Goal: Find specific page/section: Find specific page/section

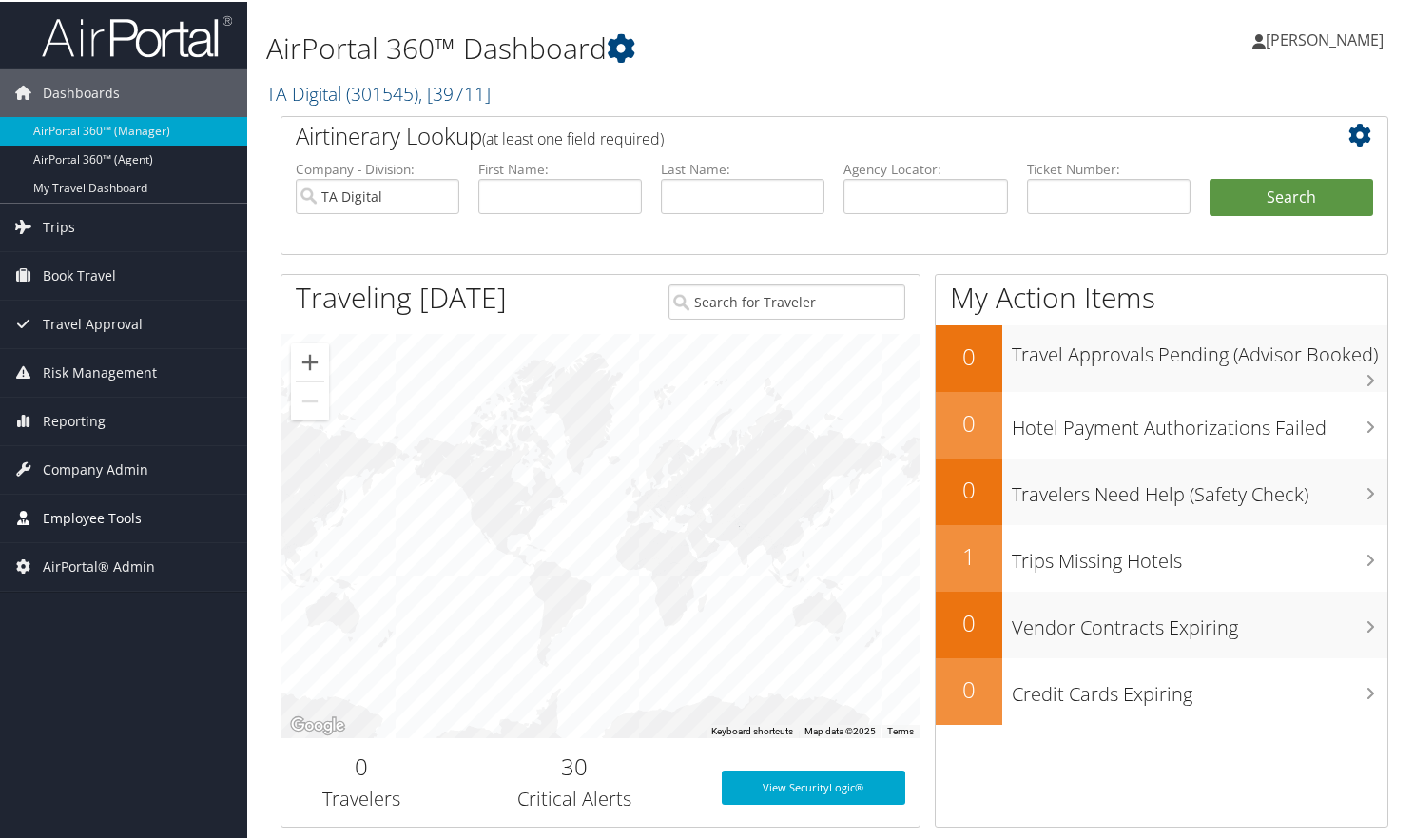
click at [97, 507] on span "Employee Tools" at bounding box center [92, 516] width 99 height 48
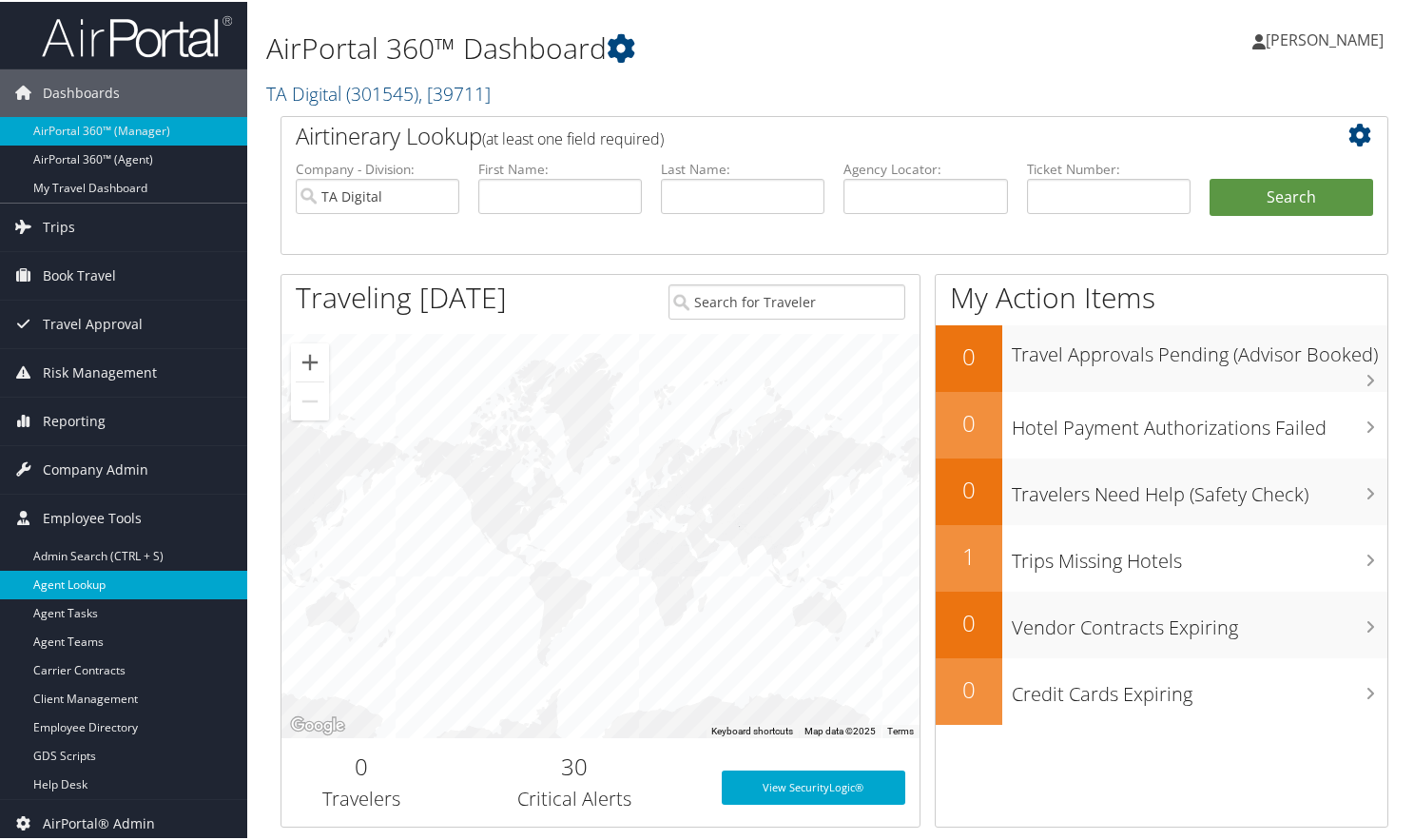
click at [81, 588] on link "Agent Lookup" at bounding box center [123, 583] width 247 height 28
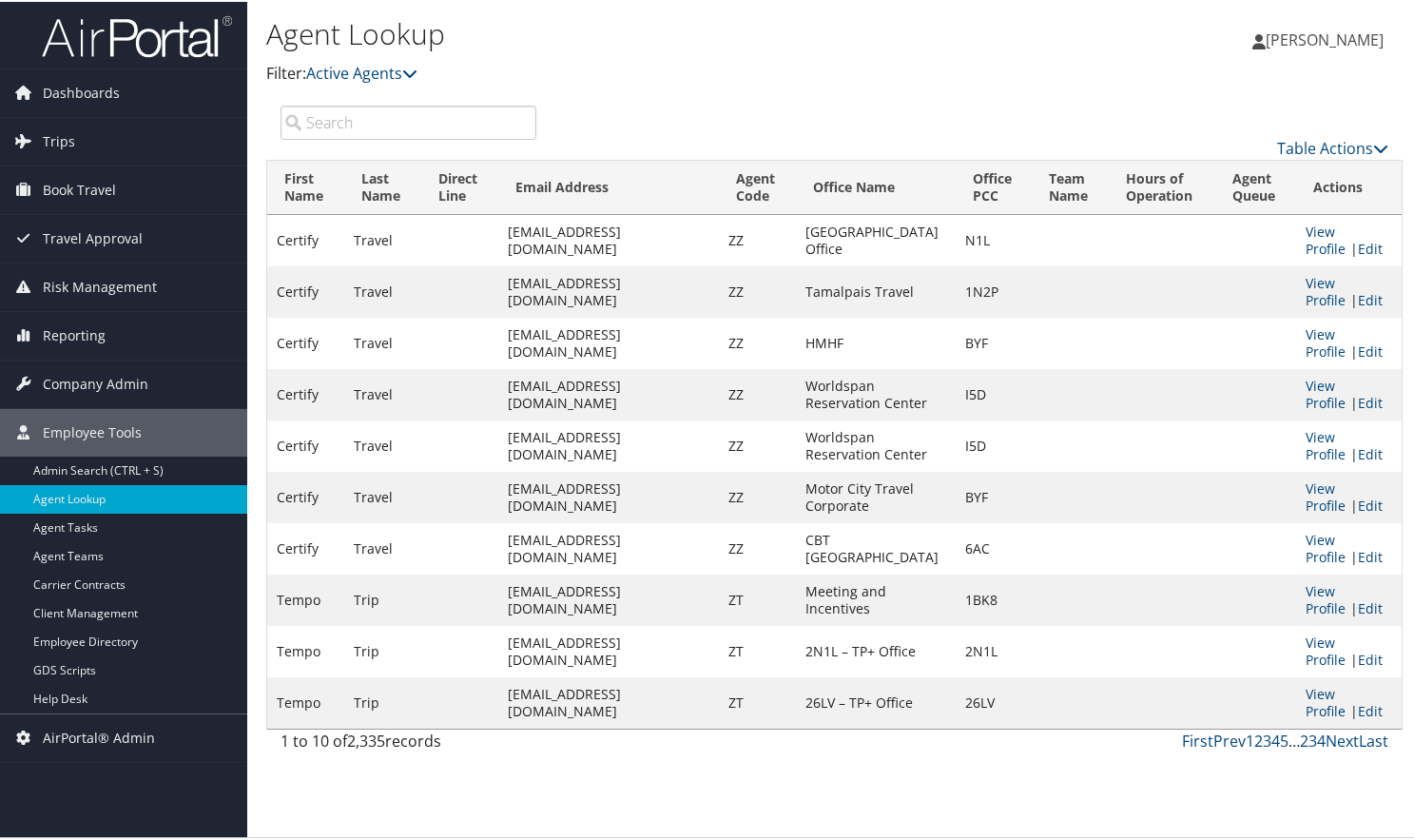
click at [359, 123] on input "search" at bounding box center [409, 120] width 256 height 34
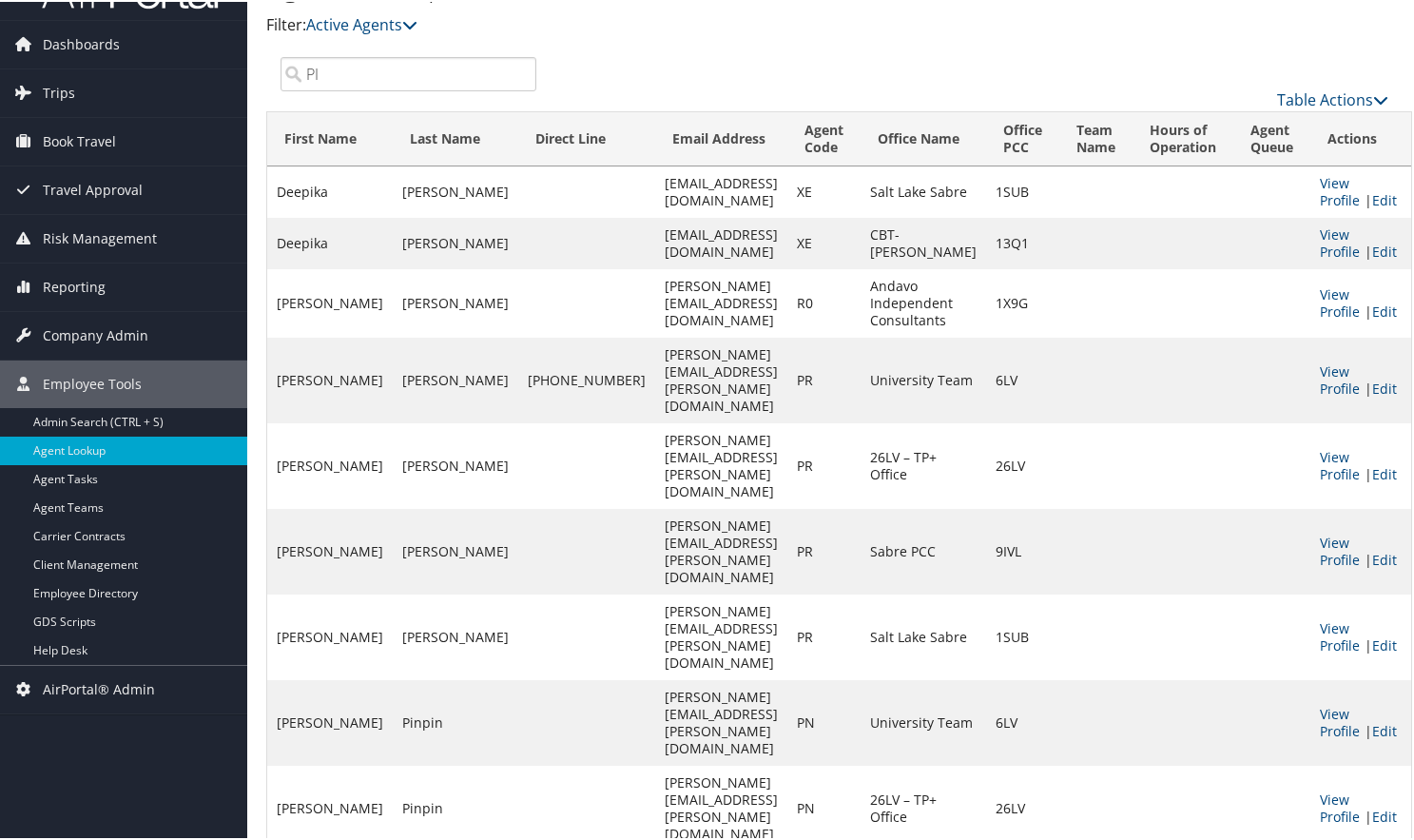
scroll to position [91, 0]
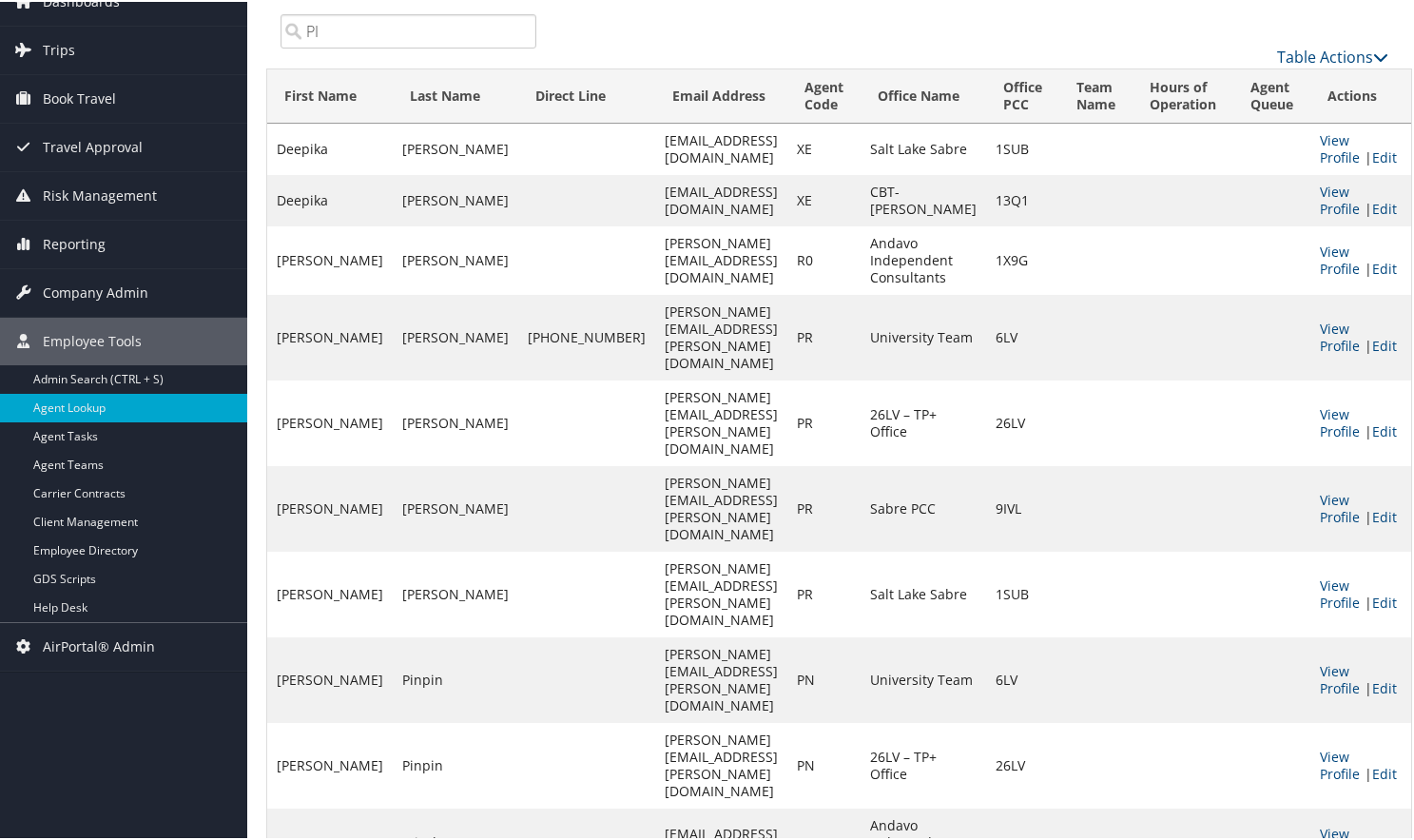
type input "PI"
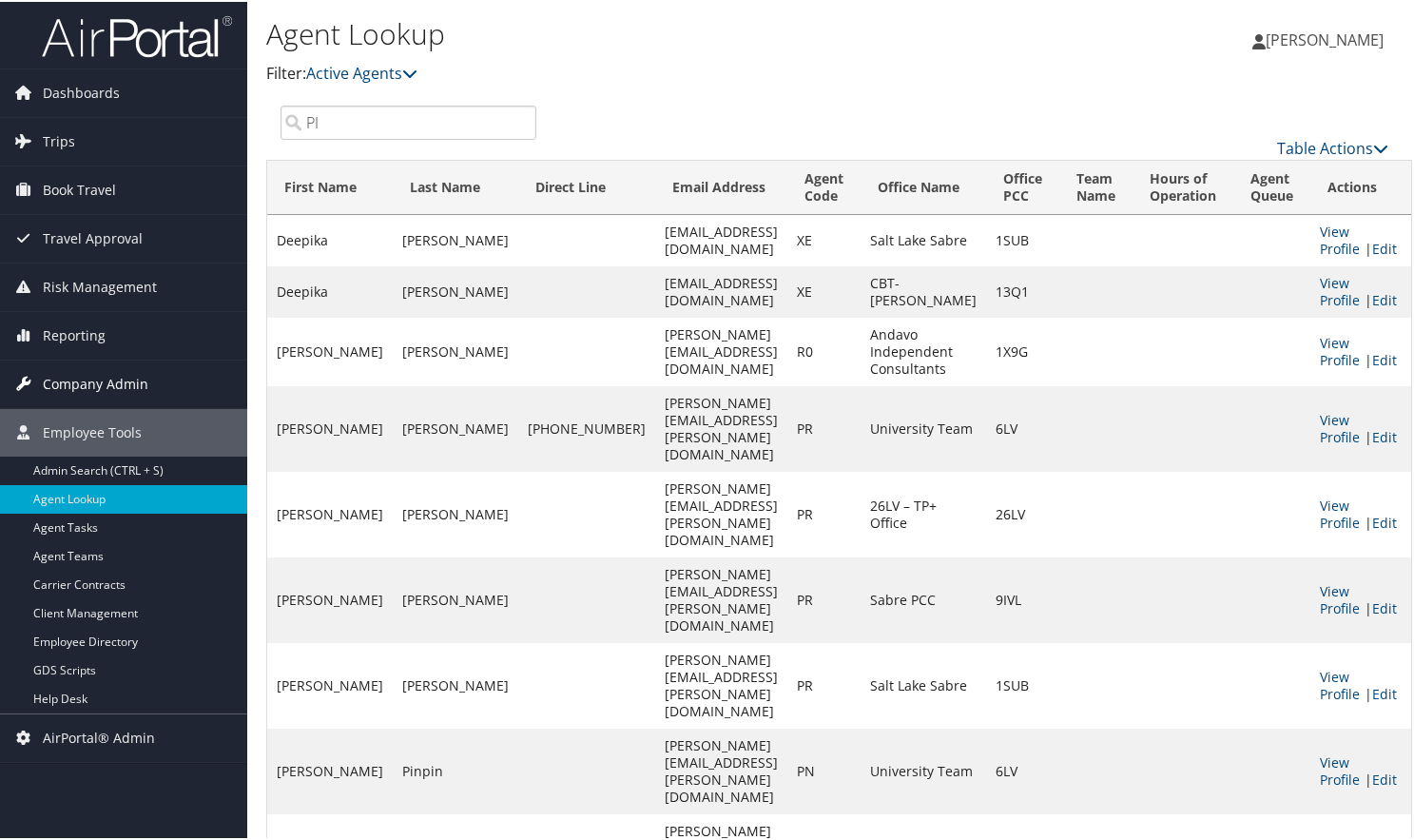
click at [90, 377] on span "Company Admin" at bounding box center [96, 382] width 106 height 48
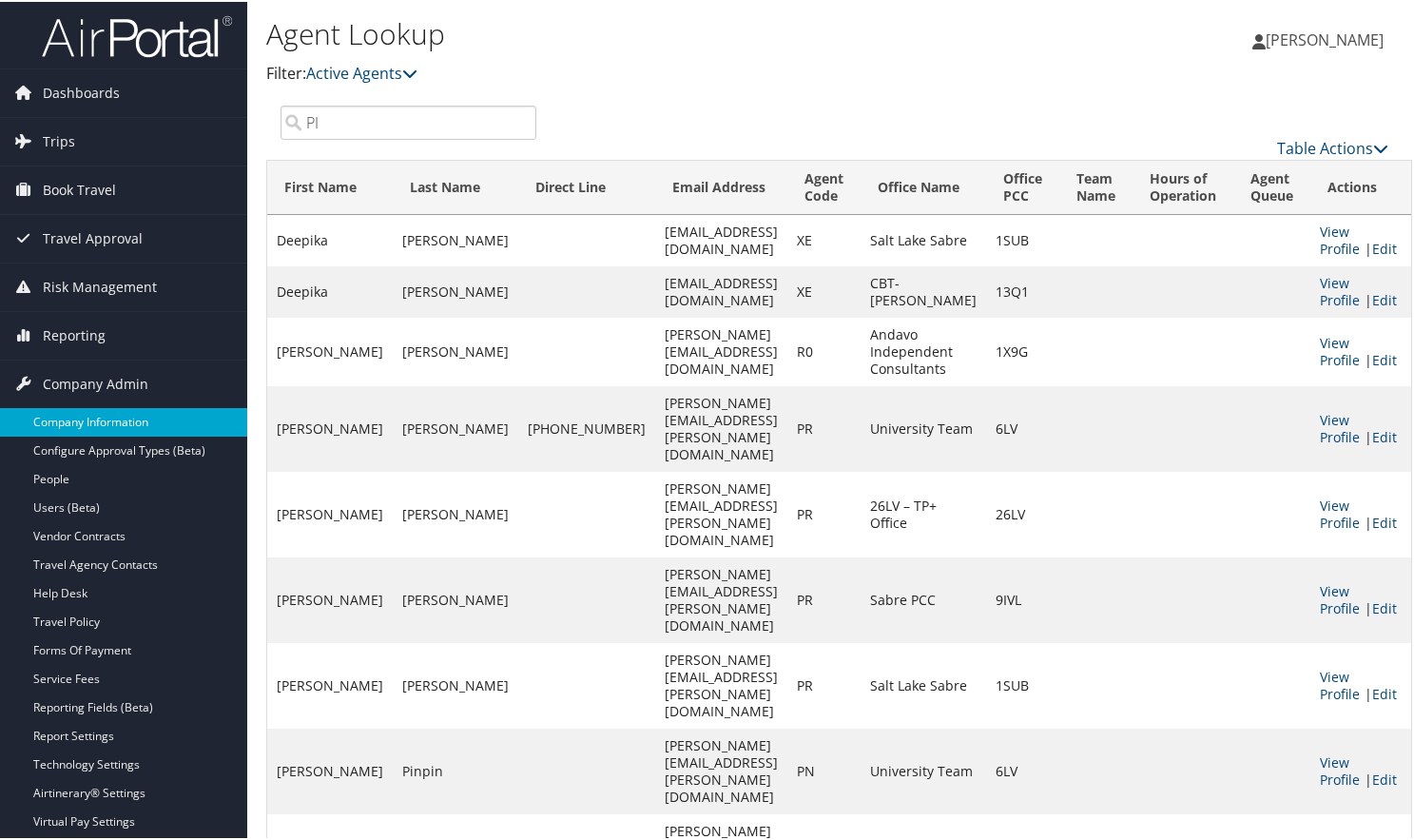
click at [89, 414] on link "Company Information" at bounding box center [123, 420] width 247 height 28
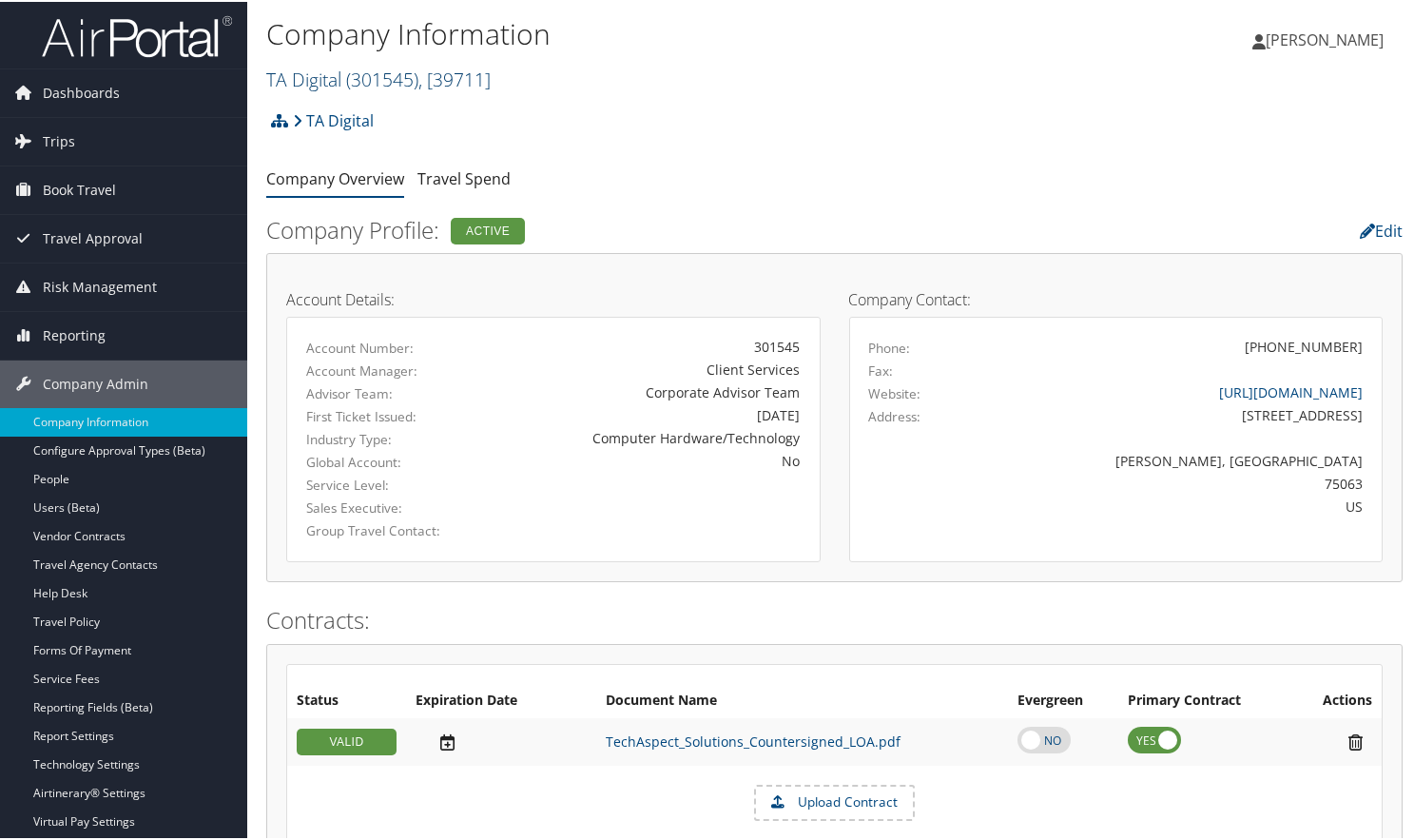
click at [418, 69] on span "( 301545 )" at bounding box center [382, 77] width 72 height 25
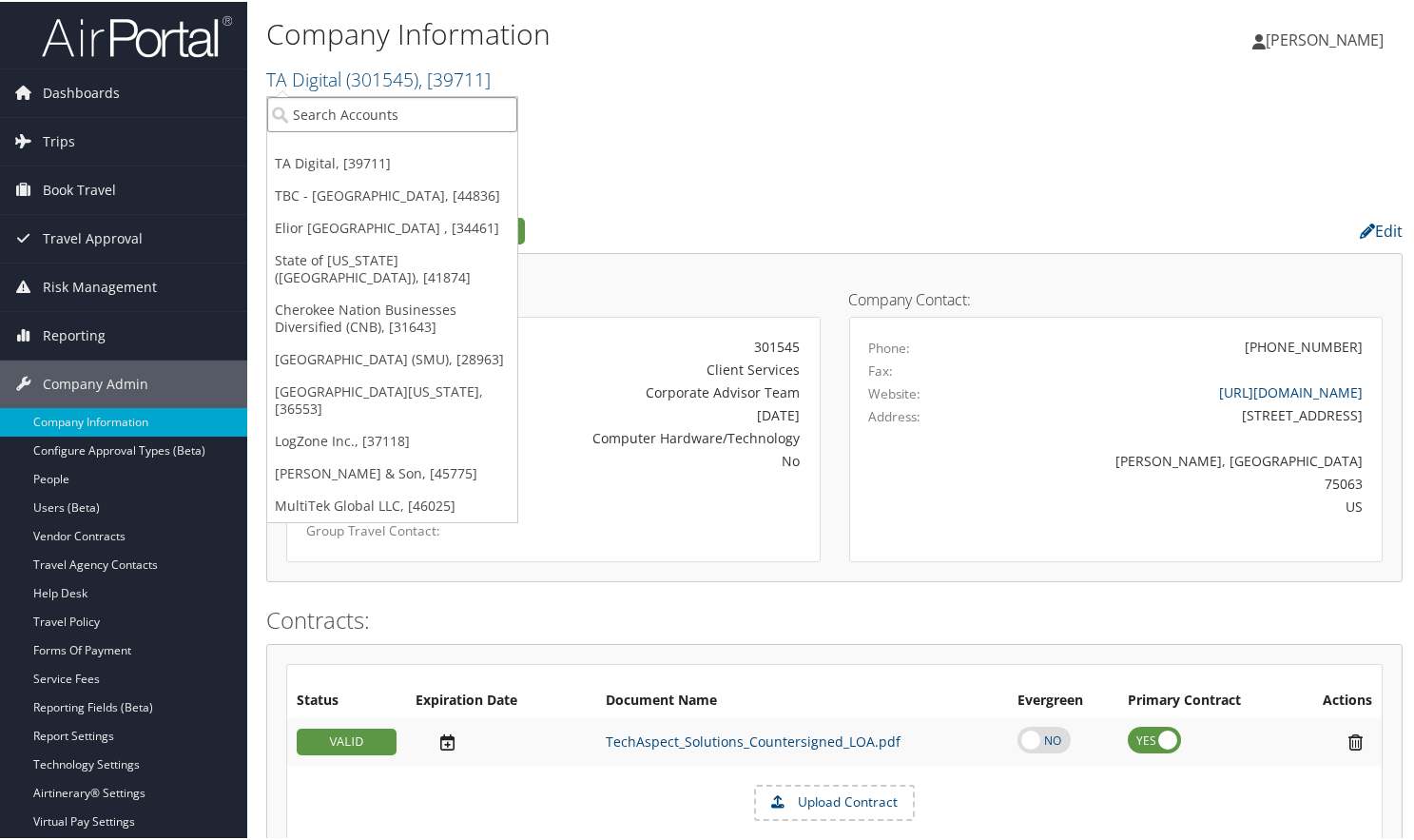
click at [380, 113] on input "search" at bounding box center [392, 112] width 250 height 35
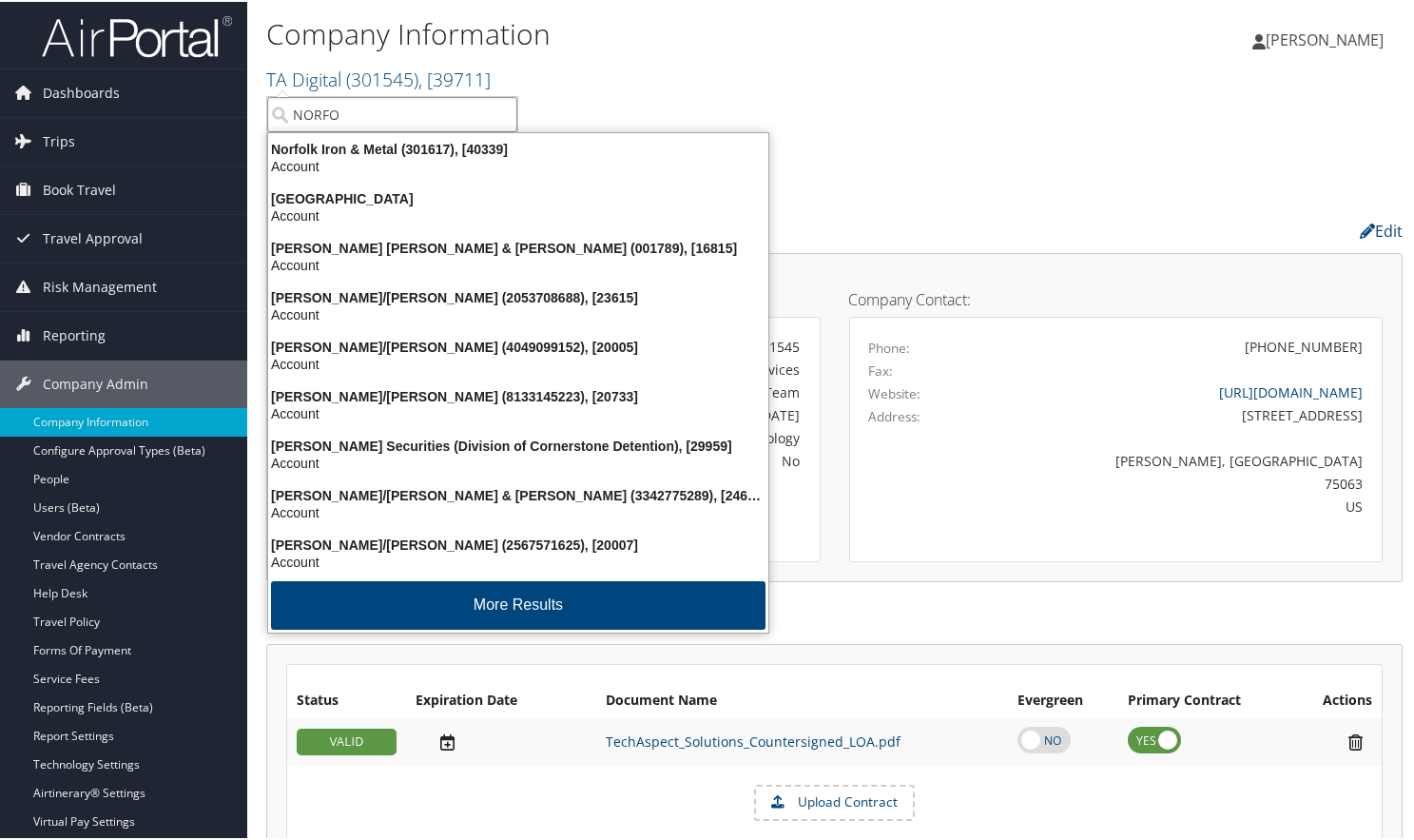
type input "NORFOL"
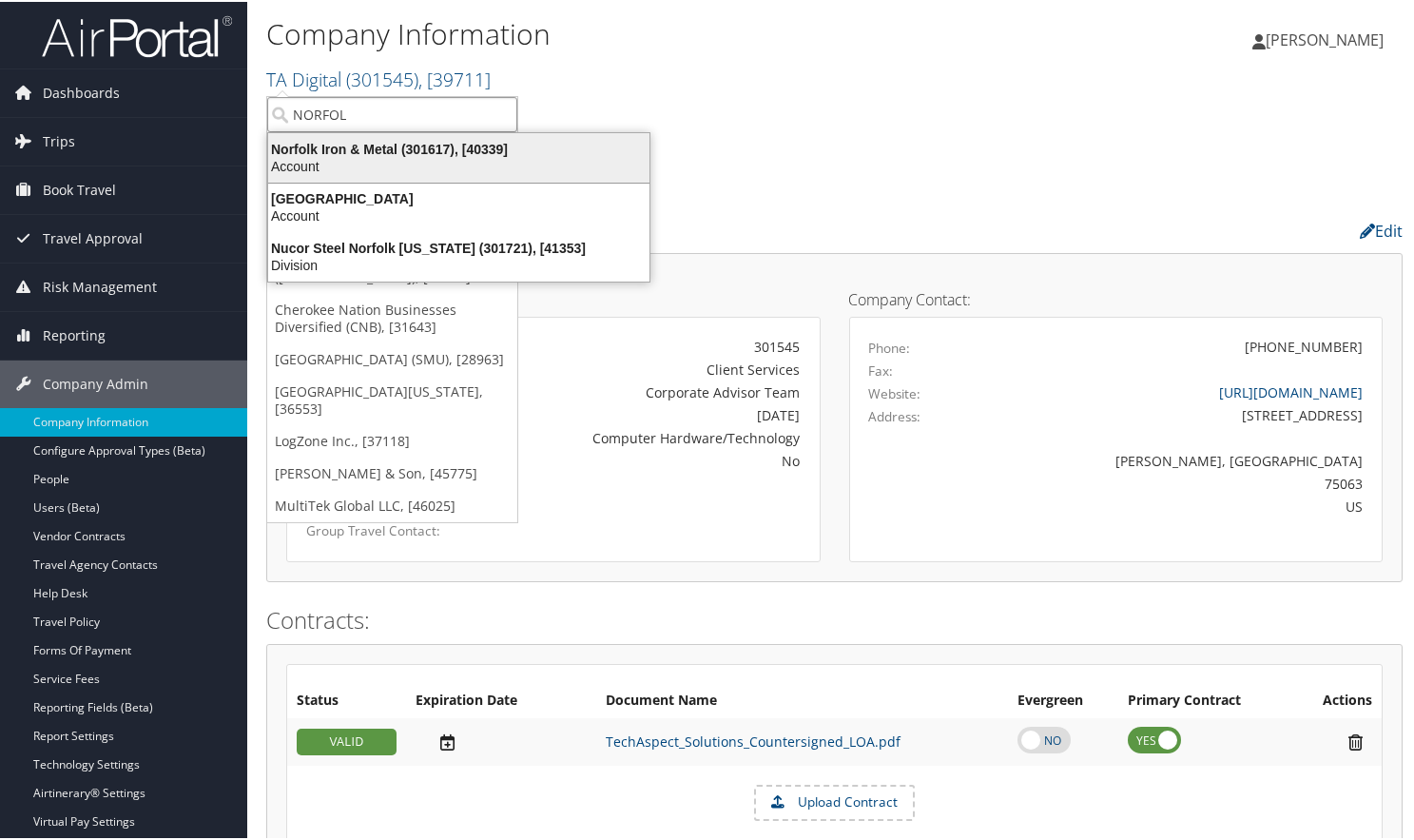
click at [357, 151] on div "Norfolk Iron & Metal (301617), [40339]" at bounding box center [459, 148] width 404 height 18
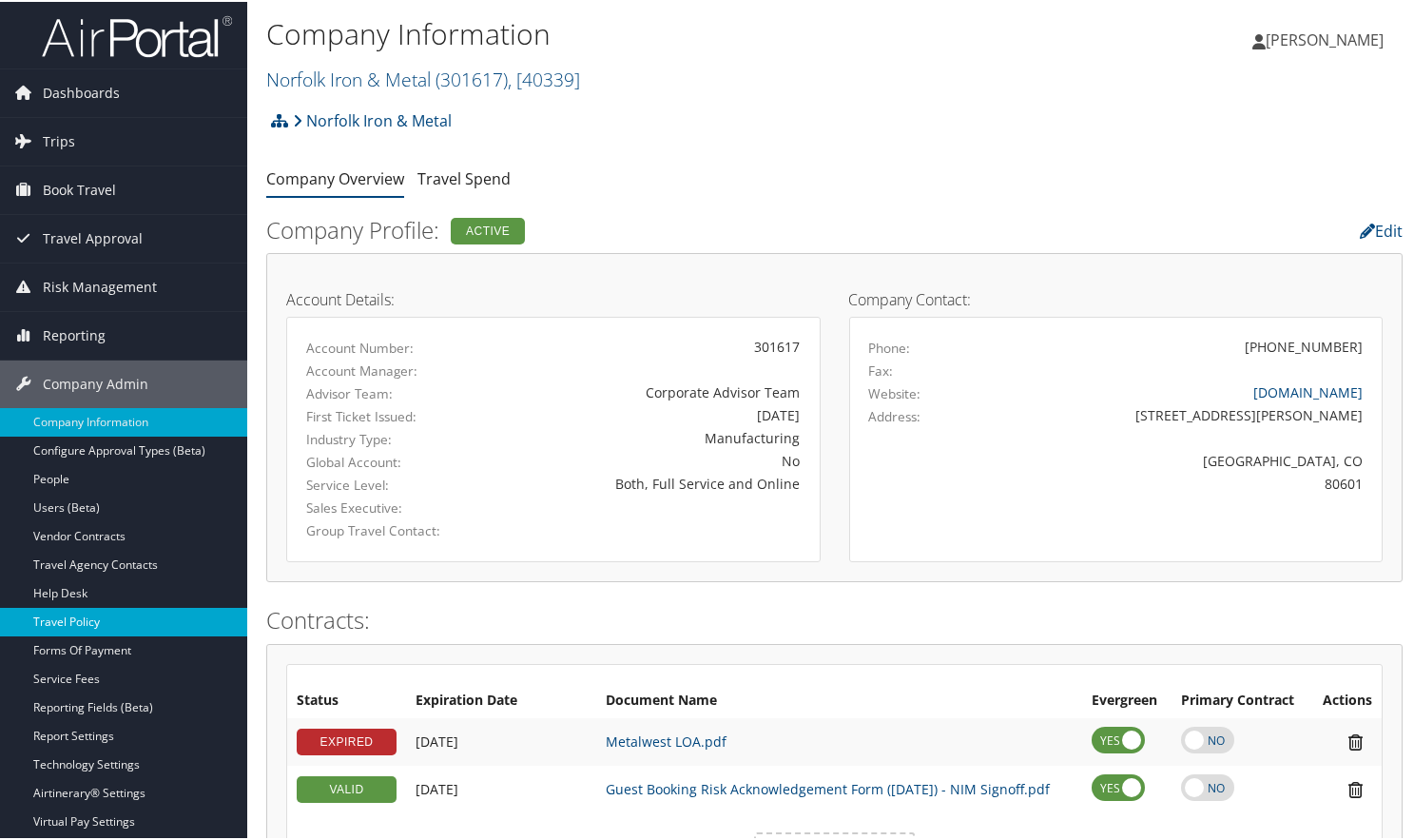
click at [125, 608] on link "Travel Policy" at bounding box center [123, 620] width 247 height 28
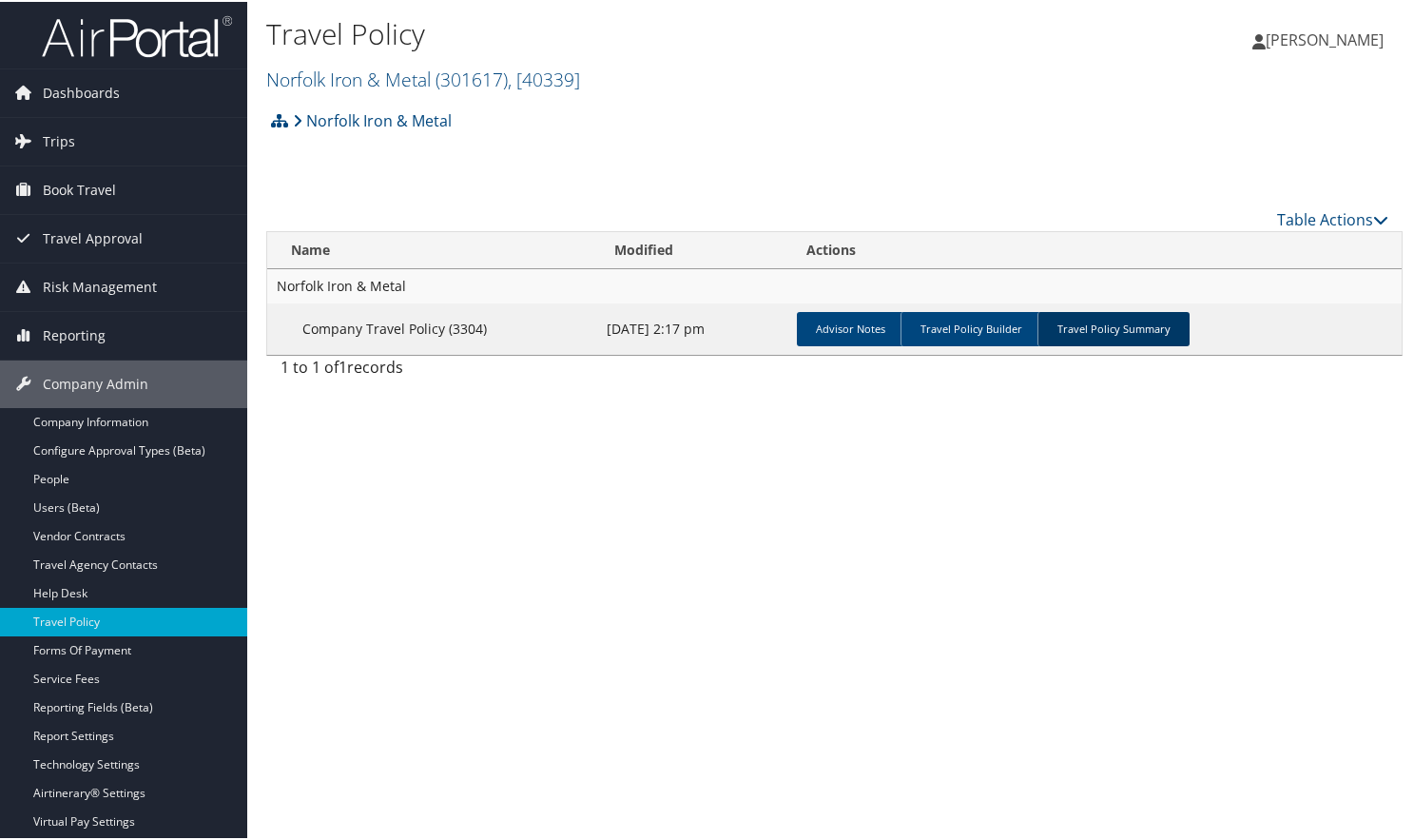
click at [1106, 331] on link "Travel Policy Summary" at bounding box center [1114, 327] width 153 height 34
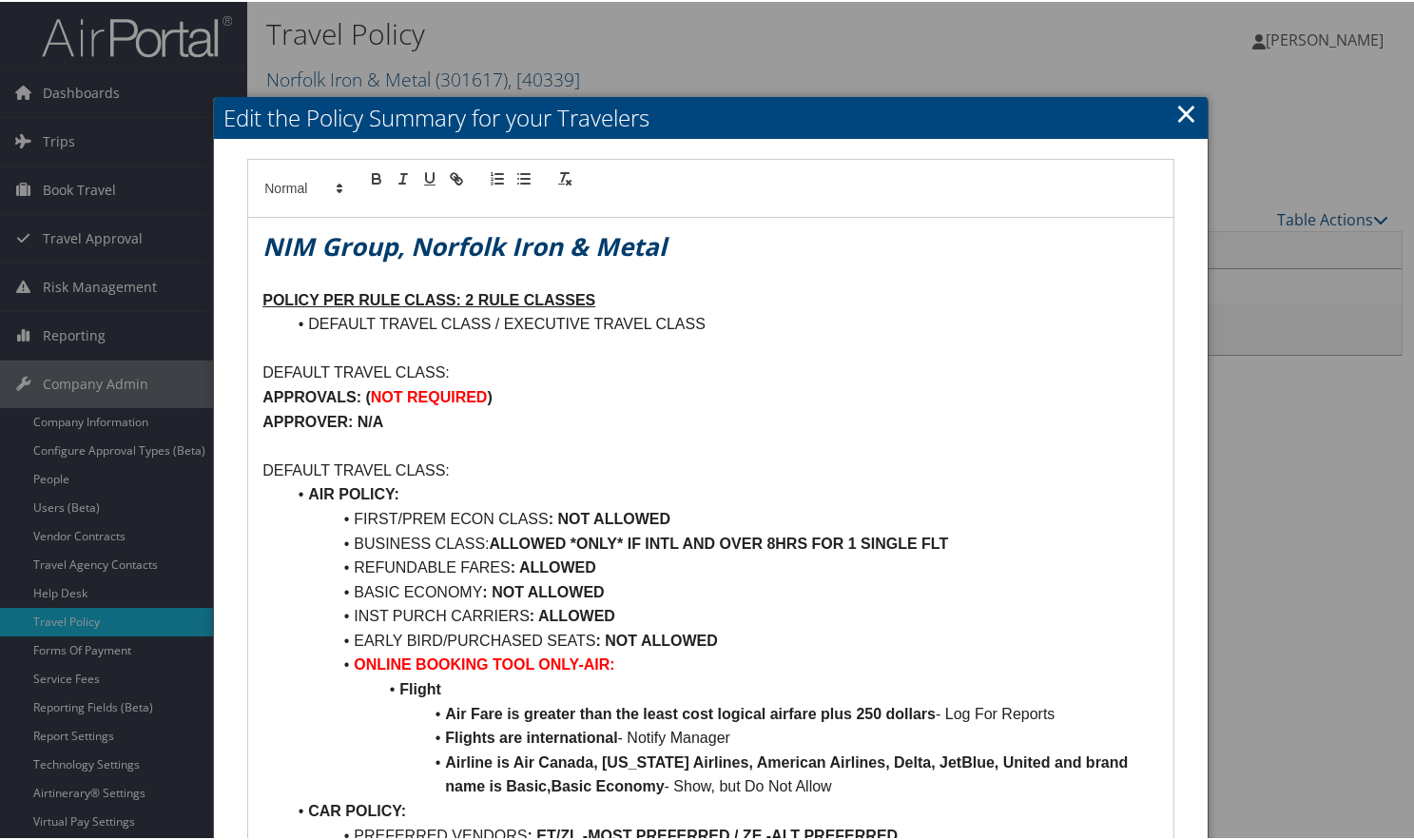
click at [1181, 109] on link "×" at bounding box center [1186, 111] width 22 height 38
